Goal: Task Accomplishment & Management: Manage account settings

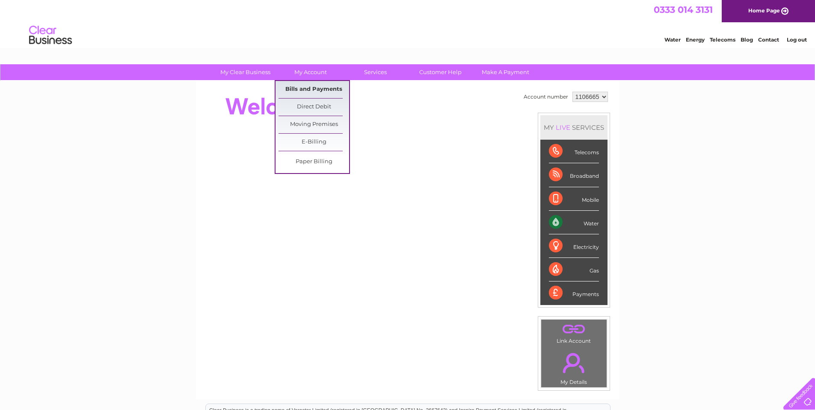
click at [305, 89] on link "Bills and Payments" at bounding box center [314, 89] width 71 height 17
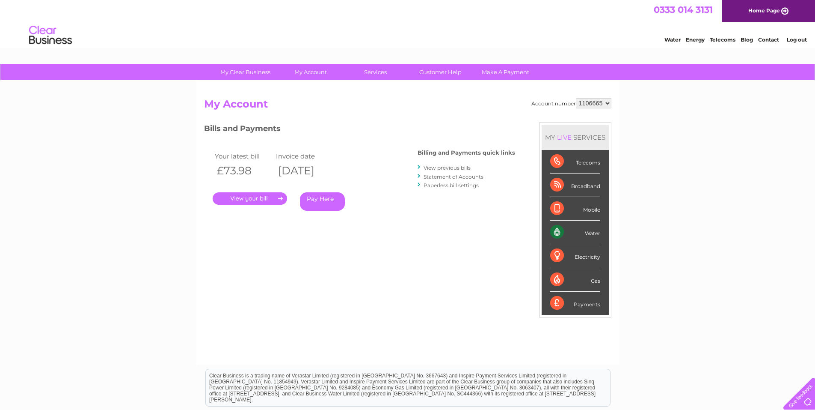
click at [256, 196] on link "." at bounding box center [250, 198] width 74 height 12
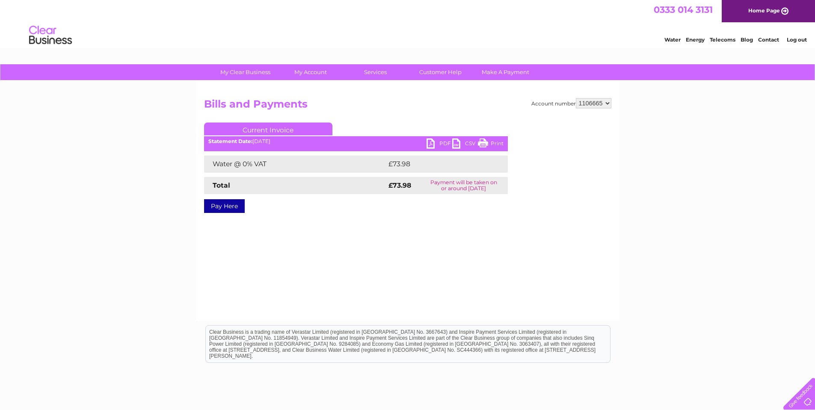
click at [437, 141] on link "PDF" at bounding box center [440, 144] width 26 height 12
